Goal: Task Accomplishment & Management: Use online tool/utility

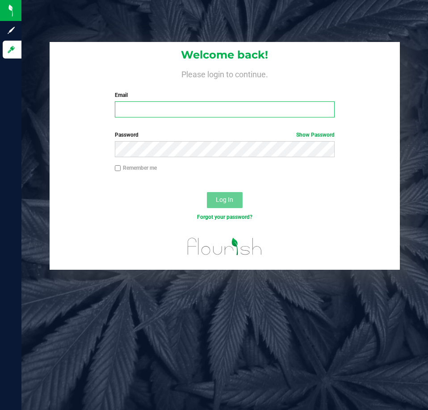
type input "[EMAIL_ADDRESS][DOMAIN_NAME]"
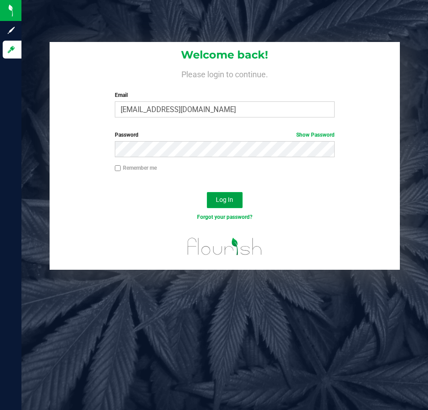
click at [233, 200] on span "Log In" at bounding box center [224, 199] width 17 height 7
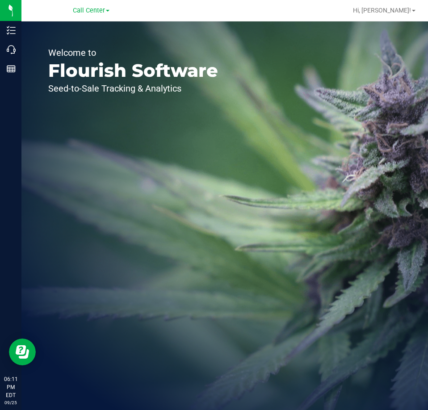
click at [22, 52] on div "Welcome to Flourish Software Seed-to-Sale Tracking & Analytics" at bounding box center [133, 215] width 224 height 389
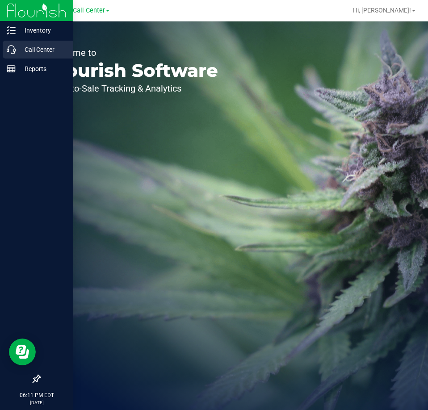
click at [15, 51] on icon at bounding box center [11, 49] width 9 height 9
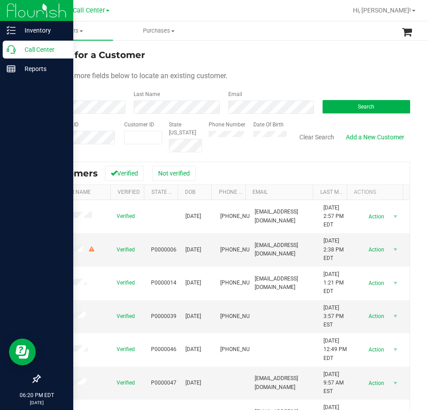
click at [14, 50] on icon at bounding box center [11, 49] width 9 height 9
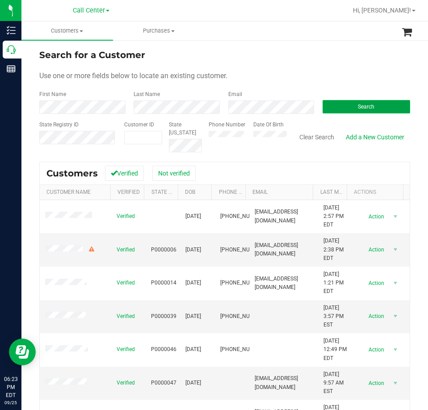
click at [347, 101] on button "Search" at bounding box center [367, 106] width 88 height 13
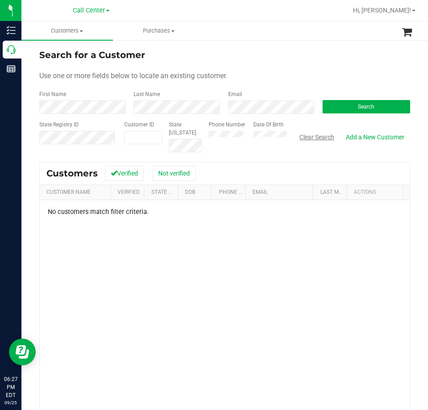
click at [305, 136] on button "Clear Search" at bounding box center [317, 137] width 47 height 15
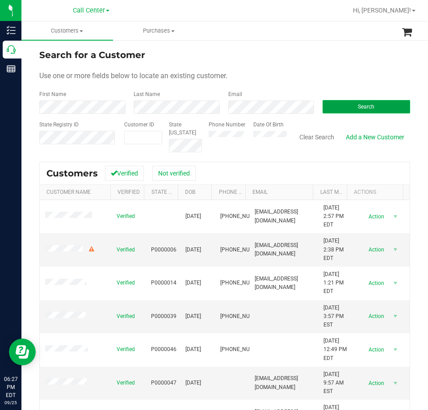
click at [335, 108] on button "Search" at bounding box center [367, 106] width 88 height 13
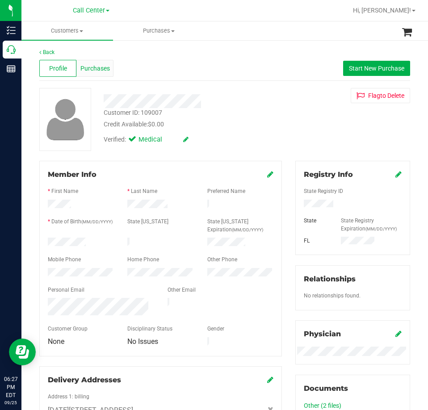
click at [106, 71] on span "Purchases" at bounding box center [95, 68] width 30 height 9
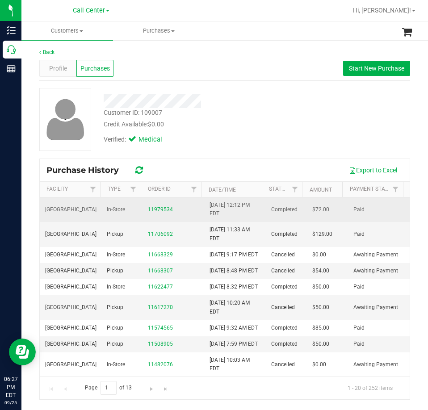
click at [159, 206] on div "11979534" at bounding box center [173, 210] width 51 height 8
click at [161, 211] on link "11979534" at bounding box center [160, 210] width 25 height 6
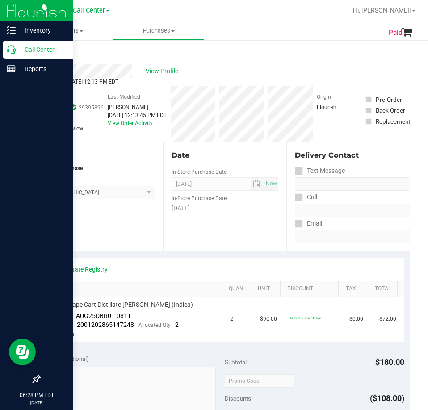
click at [15, 51] on icon at bounding box center [11, 49] width 9 height 9
click at [12, 47] on icon at bounding box center [11, 49] width 9 height 9
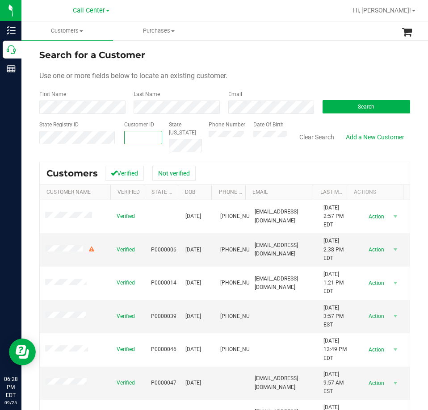
paste input "433634"
type input "433634"
click at [358, 108] on span "Search" at bounding box center [366, 107] width 17 height 6
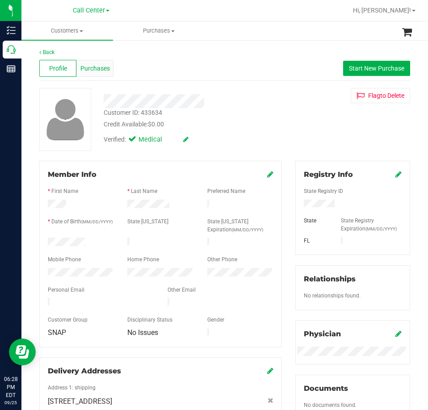
click at [97, 65] on span "Purchases" at bounding box center [95, 68] width 30 height 9
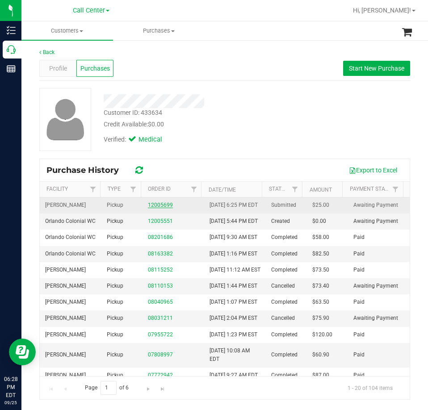
click at [167, 208] on link "12005699" at bounding box center [160, 205] width 25 height 6
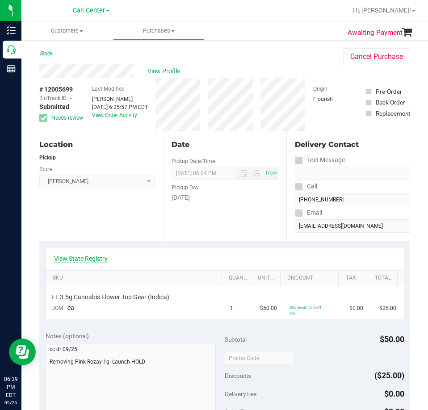
click at [91, 258] on link "View State Registry" at bounding box center [81, 258] width 54 height 9
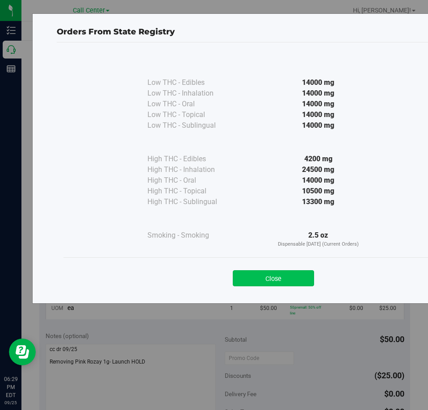
click at [291, 274] on button "Close" at bounding box center [273, 279] width 81 height 16
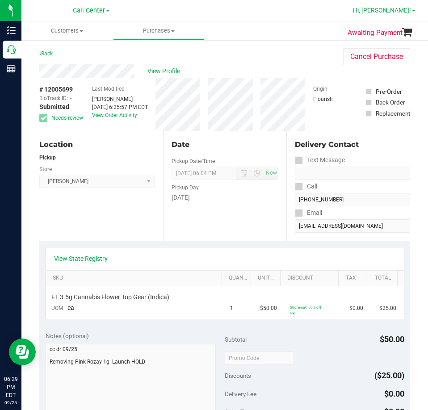
click at [397, 7] on span "Hi, [PERSON_NAME]!" at bounding box center [382, 10] width 58 height 7
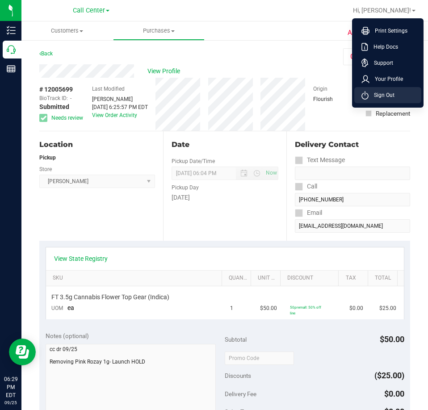
click at [386, 96] on span "Sign Out" at bounding box center [382, 95] width 26 height 9
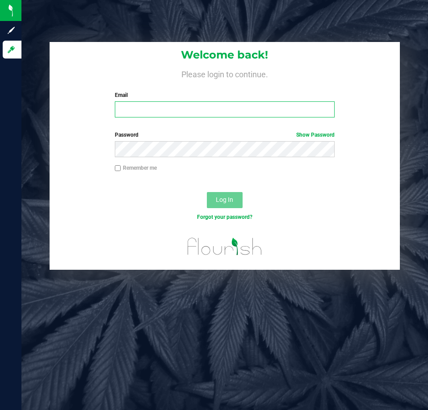
type input "[EMAIL_ADDRESS][DOMAIN_NAME]"
